Goal: Contribute content

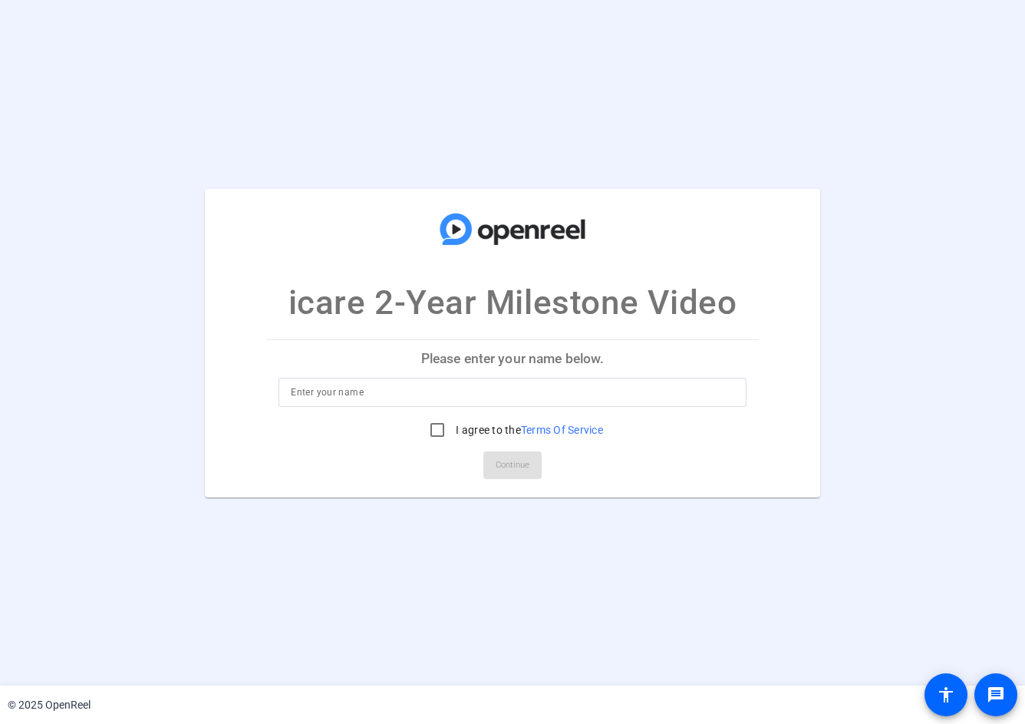
click at [567, 391] on input at bounding box center [512, 392] width 443 height 18
type input "[PERSON_NAME]"
click at [433, 431] on input "I agree to the Terms Of Service" at bounding box center [437, 429] width 31 height 31
checkbox input "true"
click at [506, 469] on span "Continue" at bounding box center [513, 465] width 34 height 23
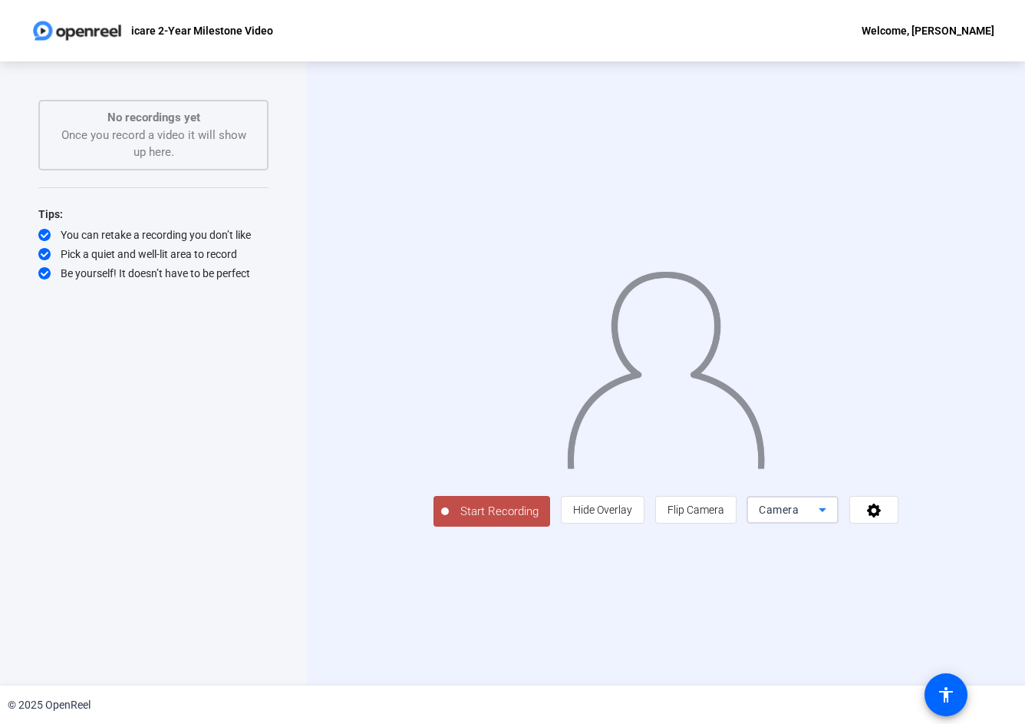
click at [832, 519] on icon at bounding box center [823, 509] width 18 height 18
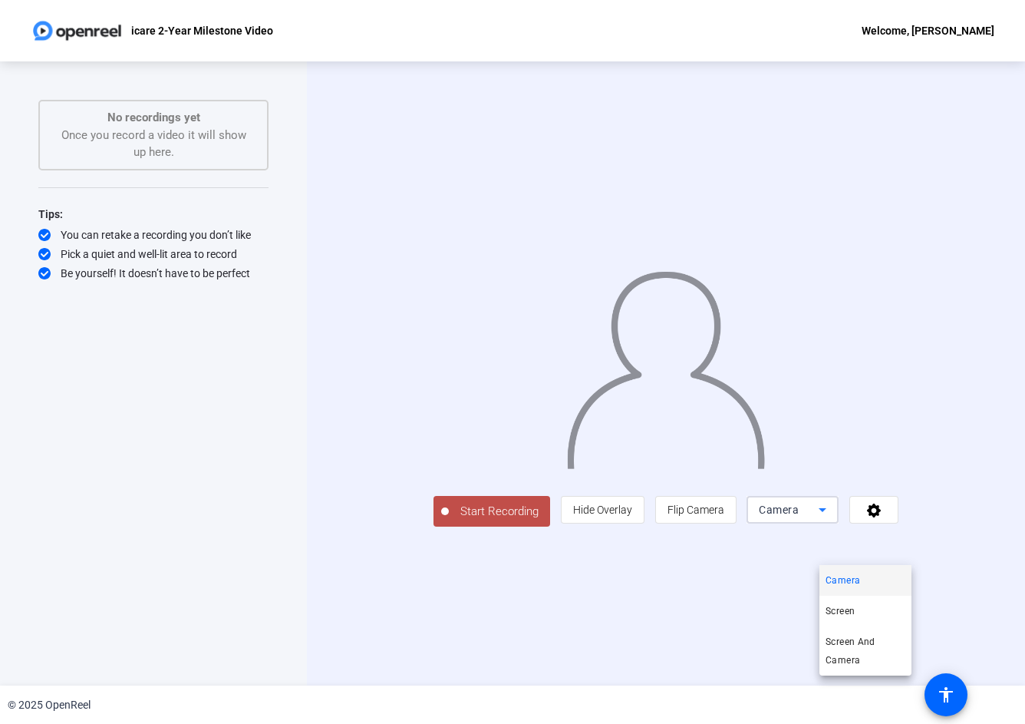
click at [943, 596] on div at bounding box center [512, 362] width 1025 height 724
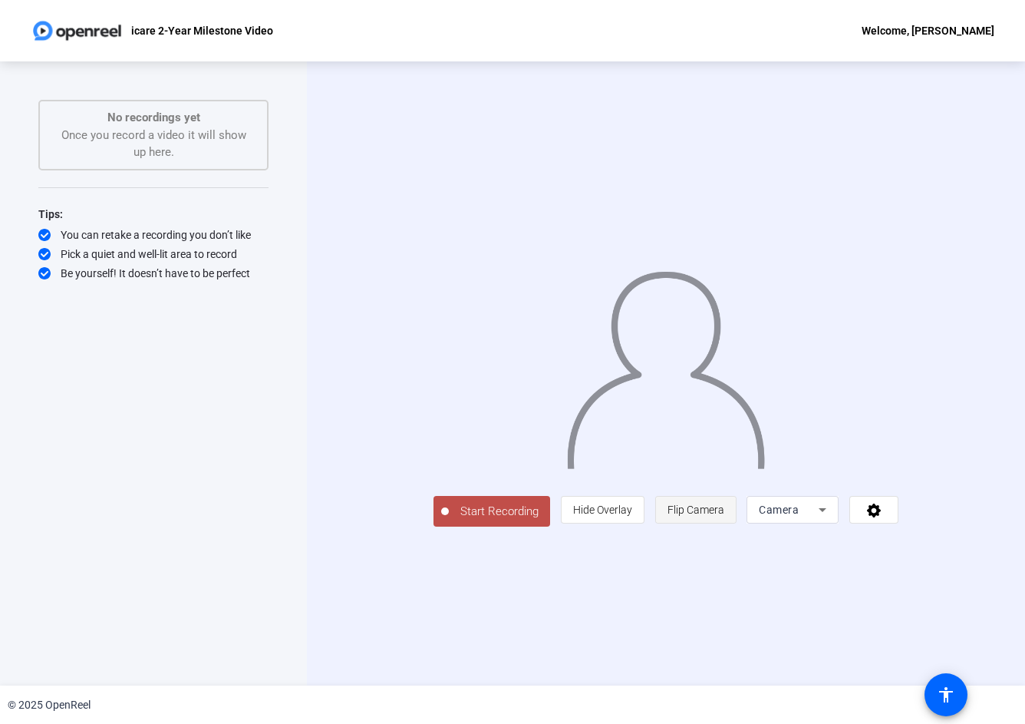
click at [725, 524] on span "Flip Camera" at bounding box center [696, 509] width 57 height 29
drag, startPoint x: 788, startPoint y: 0, endPoint x: 671, endPoint y: 114, distance: 162.8
click at [671, 114] on div "Start Recording person Hide Overlay flip Flip Camera Camera" at bounding box center [666, 373] width 718 height 624
click at [945, 685] on mat-icon "accessibility" at bounding box center [946, 694] width 18 height 18
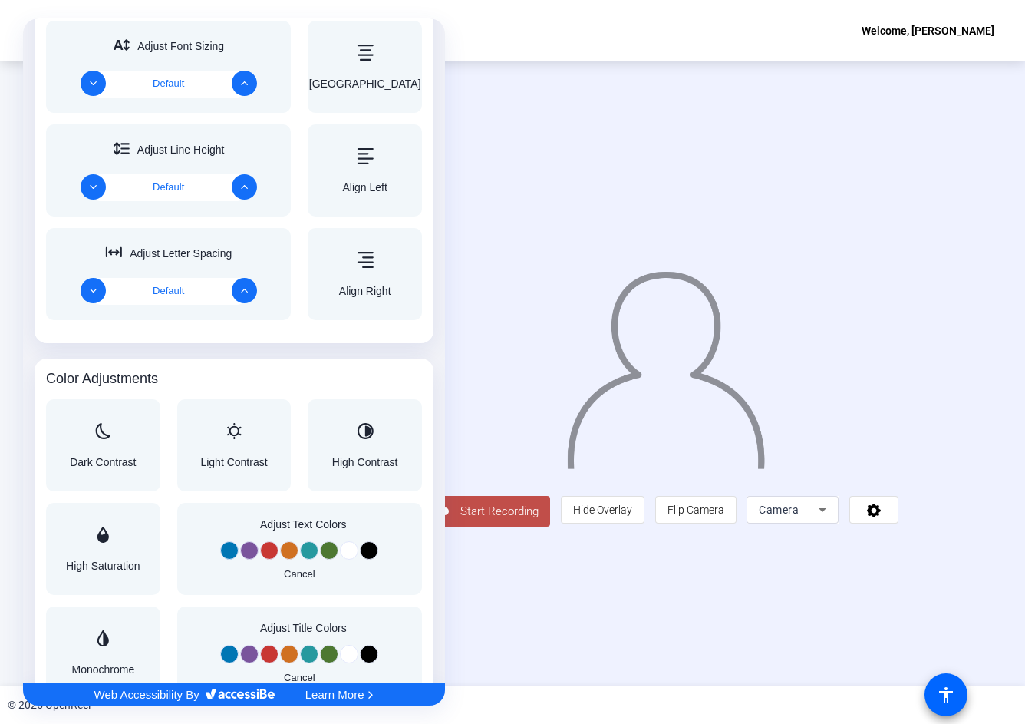
scroll to position [844, 0]
click at [948, 546] on div at bounding box center [512, 362] width 1025 height 724
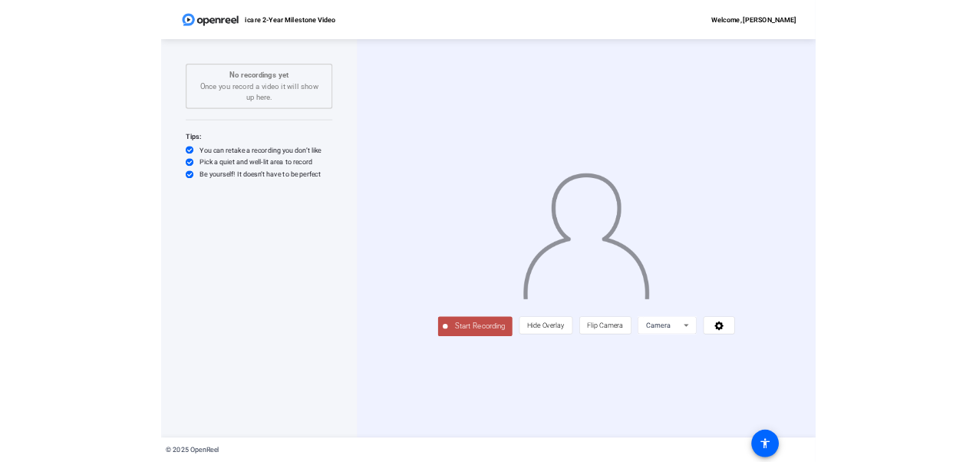
scroll to position [0, 0]
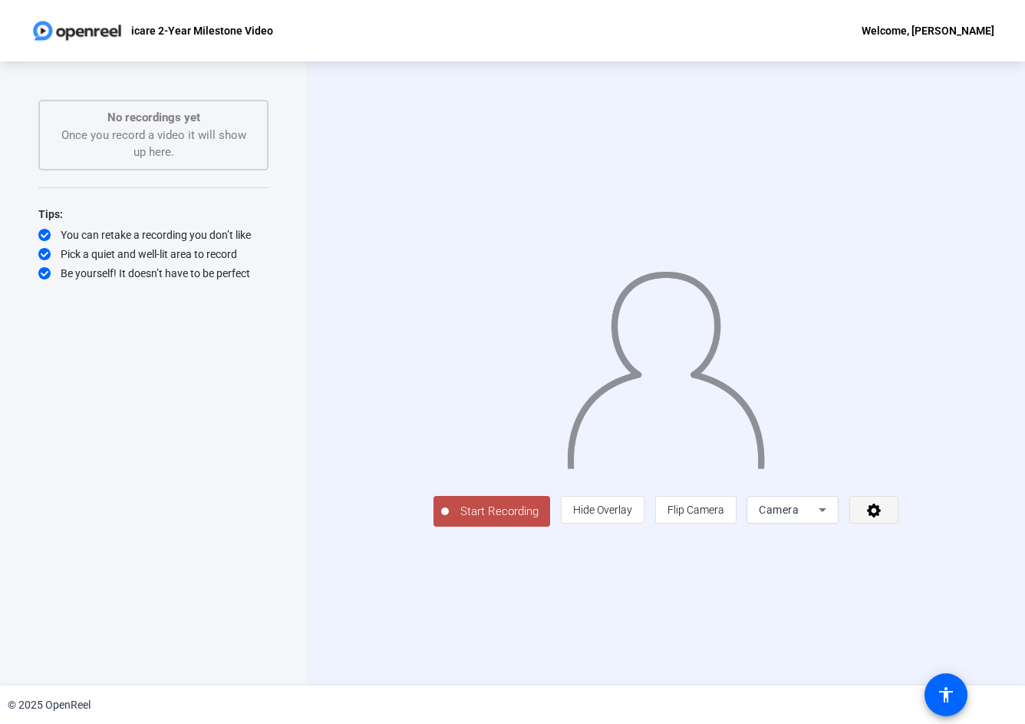
click at [883, 517] on icon at bounding box center [875, 509] width 18 height 15
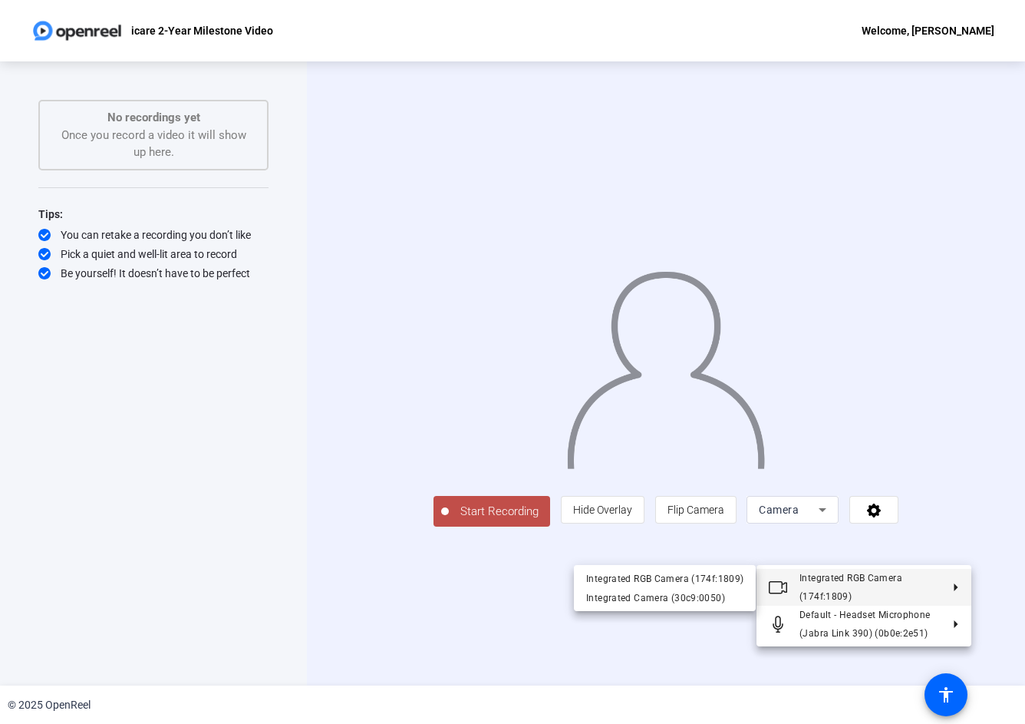
click at [939, 587] on span "Integrated RGB Camera (174f:1809)" at bounding box center [870, 587] width 141 height 37
click at [657, 596] on div "Integrated Camera (30c9:0050)" at bounding box center [664, 597] width 157 height 18
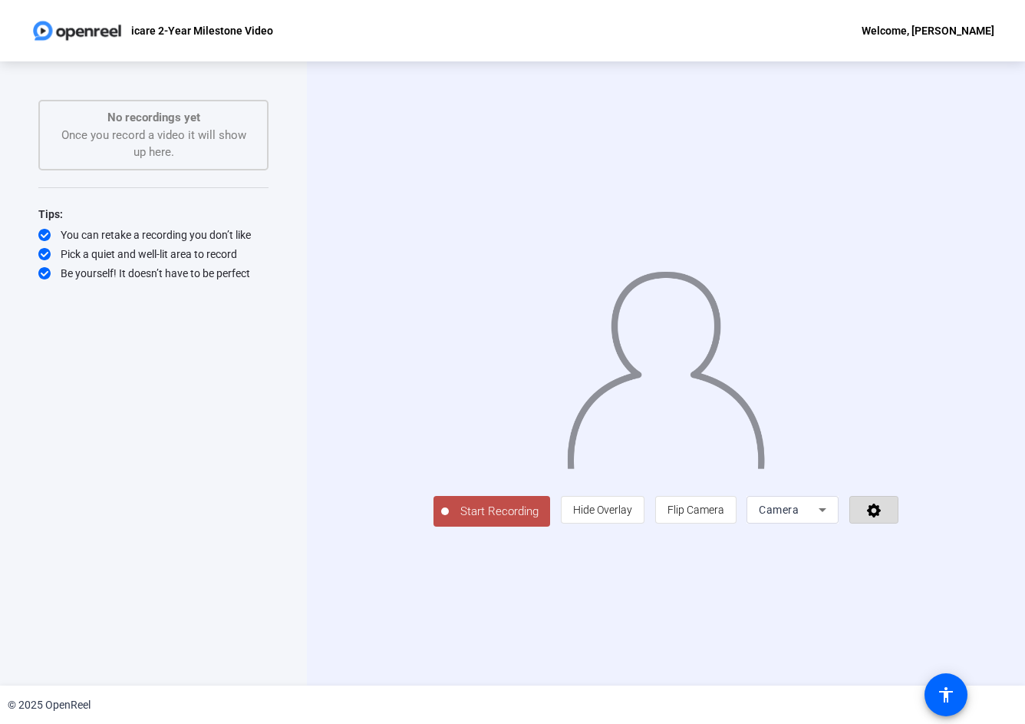
click at [898, 528] on span at bounding box center [874, 509] width 48 height 37
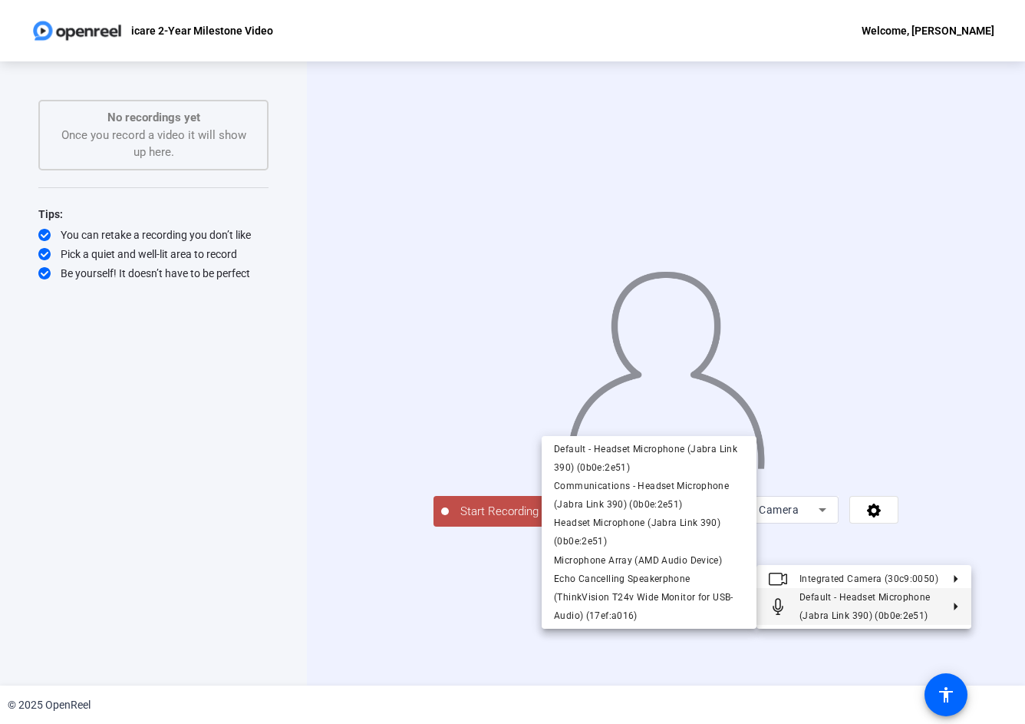
click at [860, 638] on div at bounding box center [512, 362] width 1025 height 724
